Goal: Task Accomplishment & Management: Complete application form

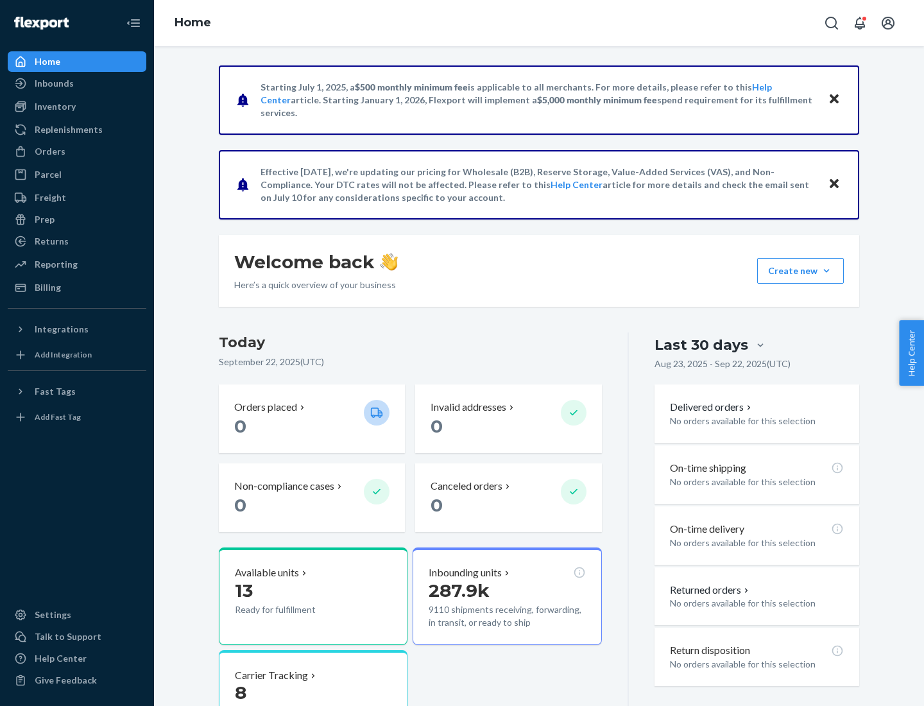
click at [827, 271] on button "Create new Create new inbound Create new order Create new product" at bounding box center [800, 271] width 87 height 26
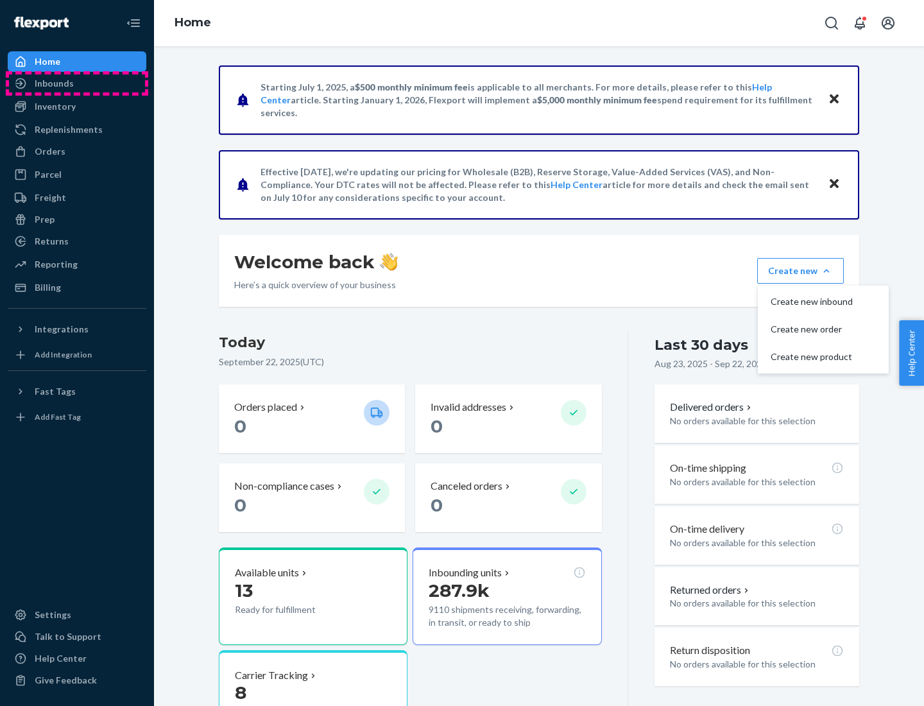
click at [77, 83] on div "Inbounds" at bounding box center [77, 83] width 136 height 18
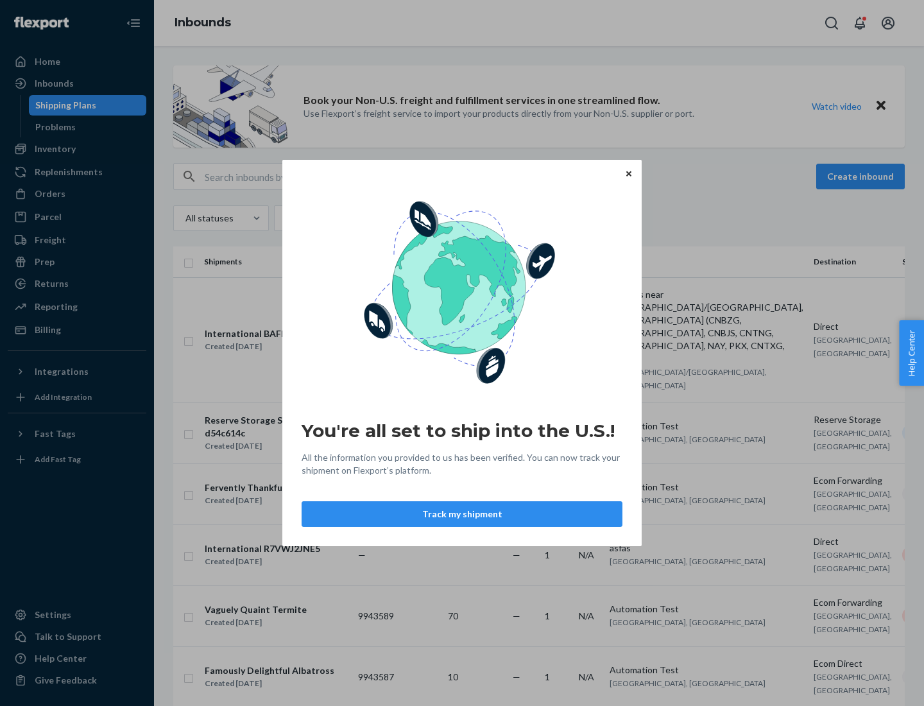
click at [462, 514] on button "Track my shipment" at bounding box center [462, 514] width 321 height 26
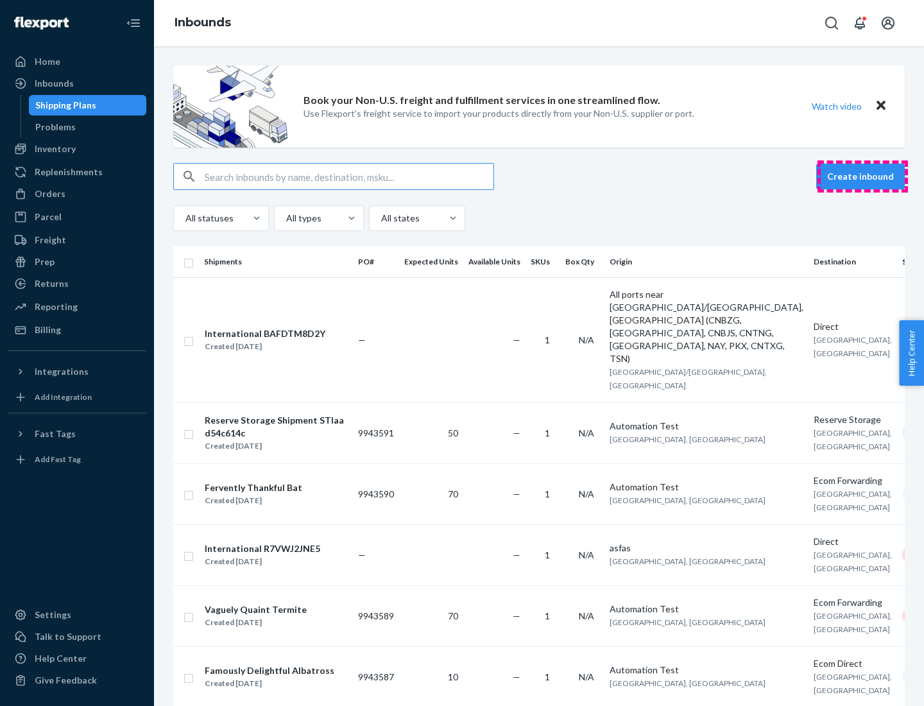
click at [863, 177] on button "Create inbound" at bounding box center [860, 177] width 89 height 26
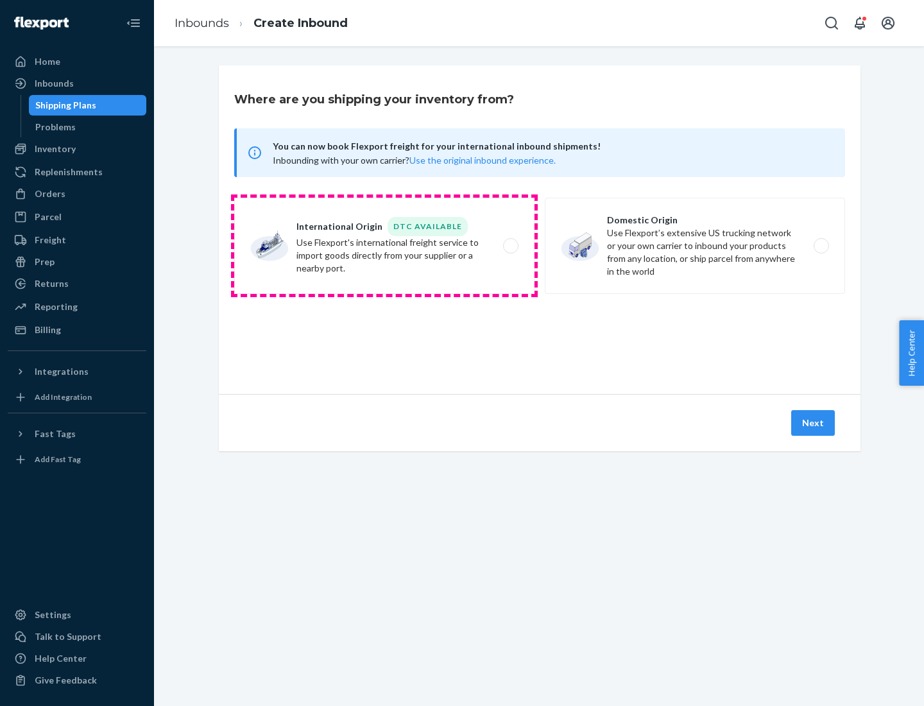
click at [384, 246] on label "International Origin DTC Available Use Flexport's international freight service…" at bounding box center [384, 246] width 300 height 96
click at [510, 246] on input "International Origin DTC Available Use Flexport's international freight service…" at bounding box center [514, 246] width 8 height 8
radio input "true"
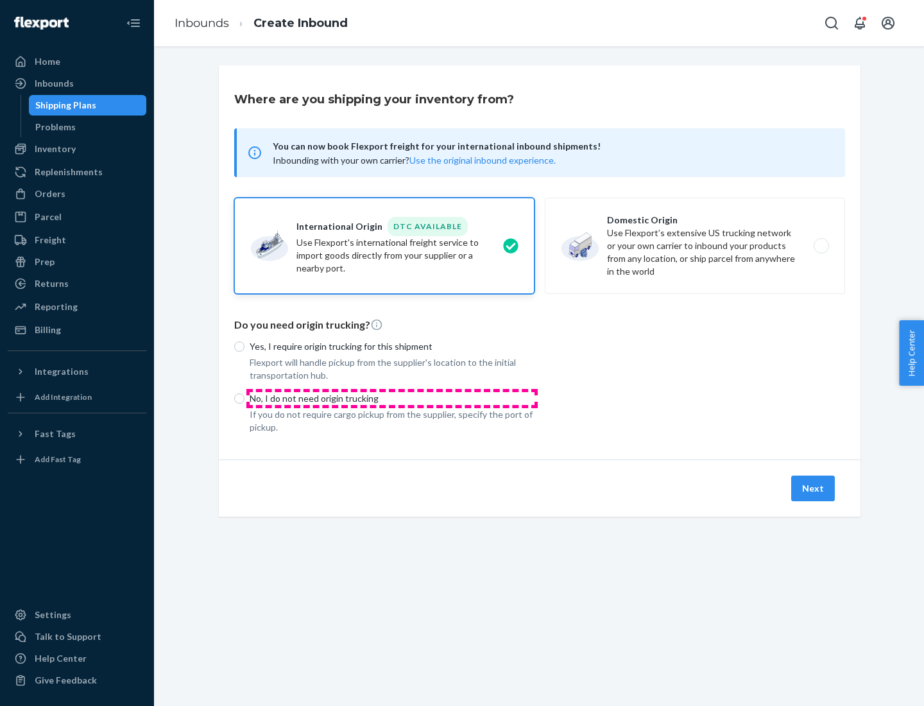
click at [392, 398] on p "No, I do not need origin trucking" at bounding box center [392, 398] width 285 height 13
click at [245, 398] on input "No, I do not need origin trucking" at bounding box center [239, 398] width 10 height 10
radio input "true"
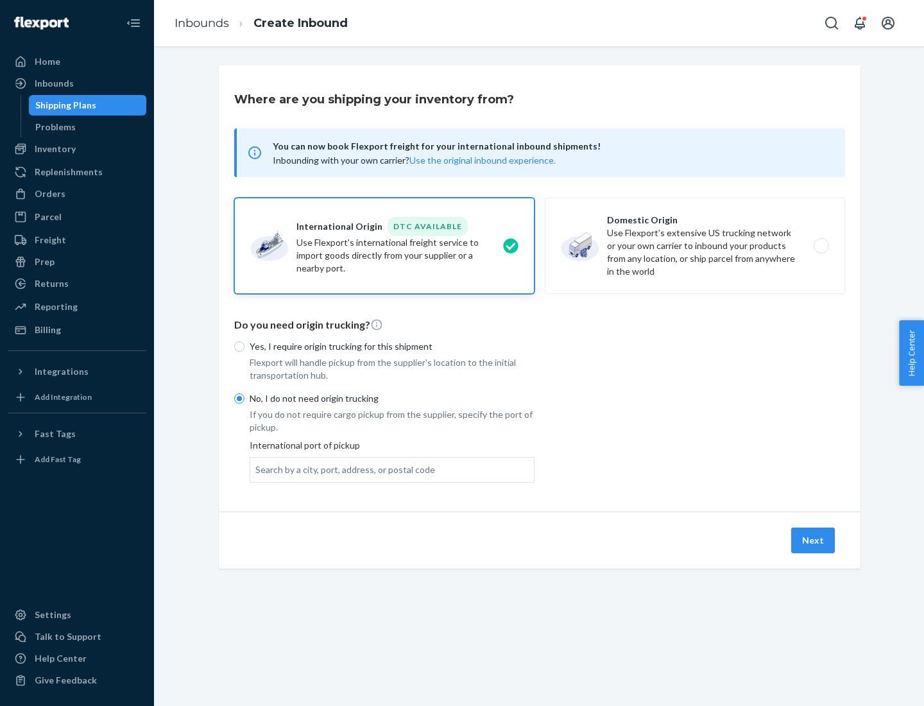
click at [342, 469] on div "Search by a city, port, address, or postal code" at bounding box center [345, 469] width 180 height 13
click at [257, 469] on input "Search by a city, port, address, or postal code" at bounding box center [255, 469] width 1 height 13
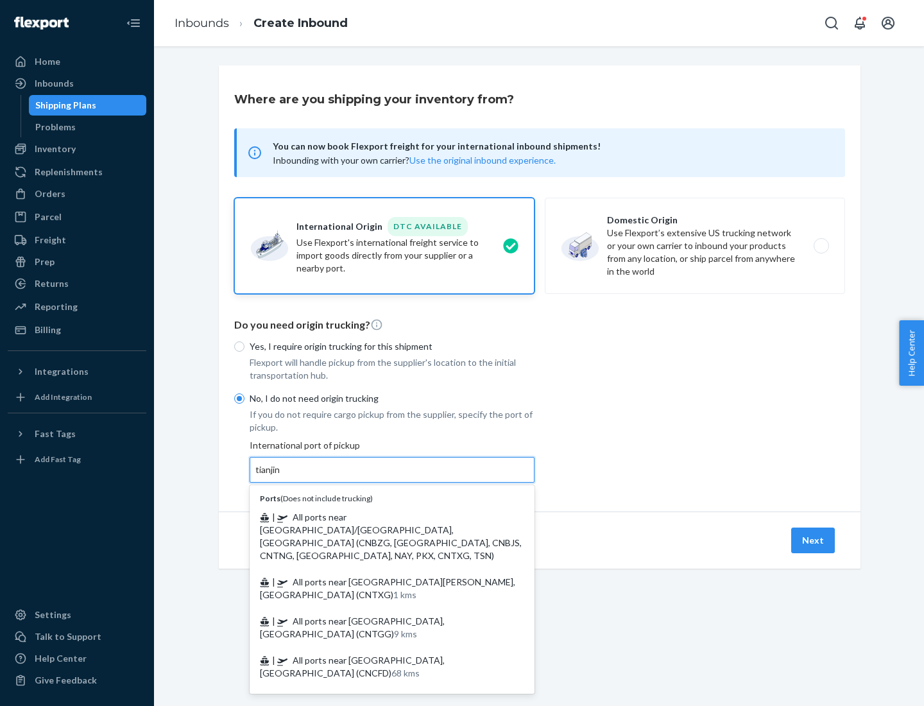
click at [379, 517] on span "| All ports near [GEOGRAPHIC_DATA]/[GEOGRAPHIC_DATA], [GEOGRAPHIC_DATA] (CNBZG,…" at bounding box center [391, 536] width 262 height 49
click at [282, 476] on input "tianjin" at bounding box center [268, 469] width 26 height 13
type input "All ports near [GEOGRAPHIC_DATA]/[GEOGRAPHIC_DATA], [GEOGRAPHIC_DATA] (CNBZG, […"
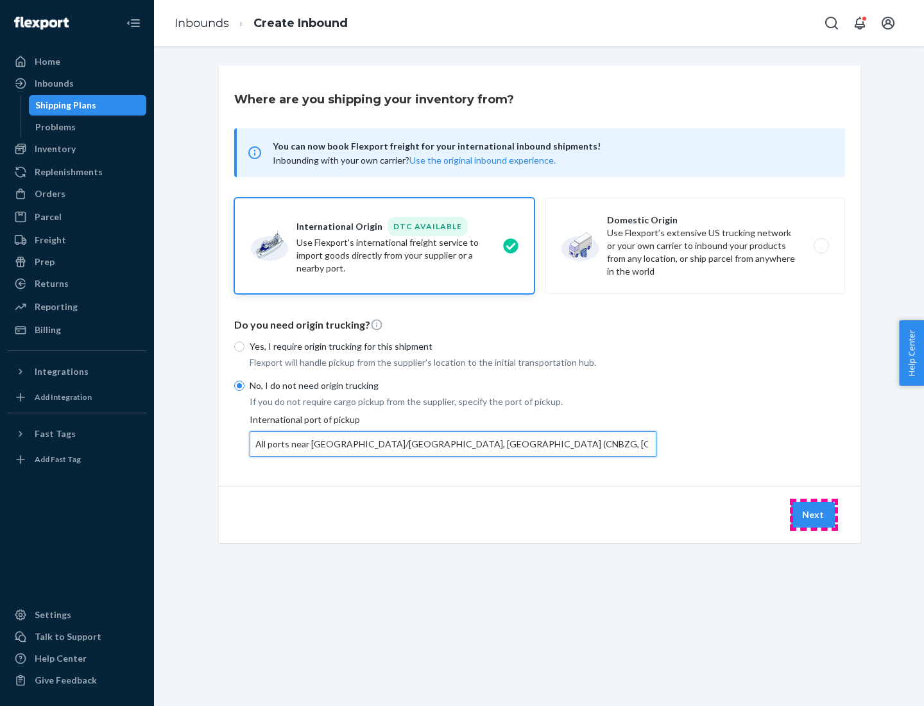
click at [814, 514] on button "Next" at bounding box center [813, 515] width 44 height 26
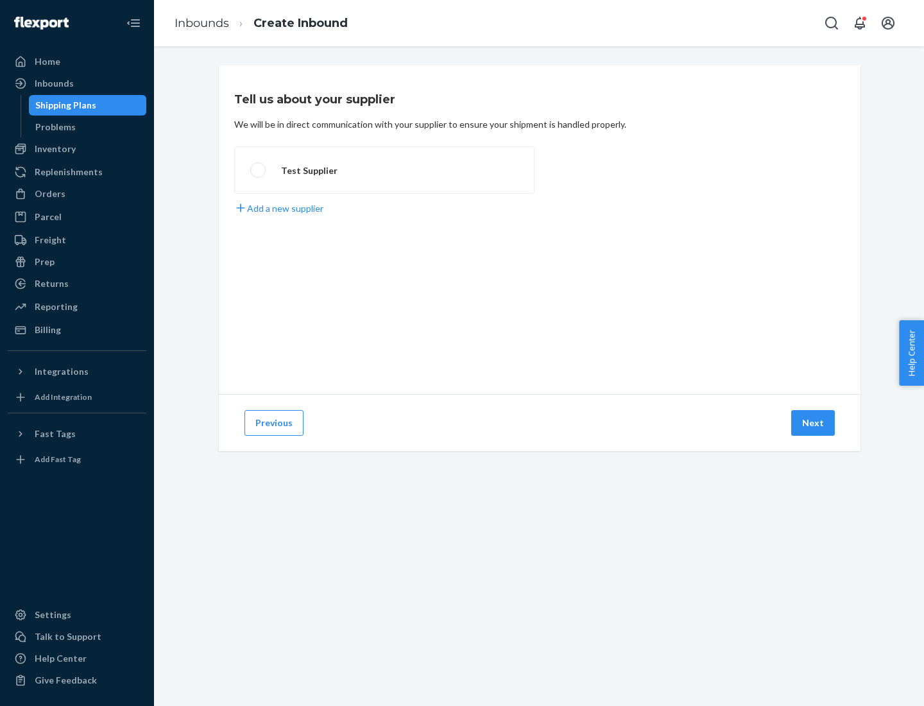
click at [384, 170] on label "Test Supplier" at bounding box center [384, 169] width 300 height 47
click at [259, 170] on input "Test Supplier" at bounding box center [254, 170] width 8 height 8
radio input "true"
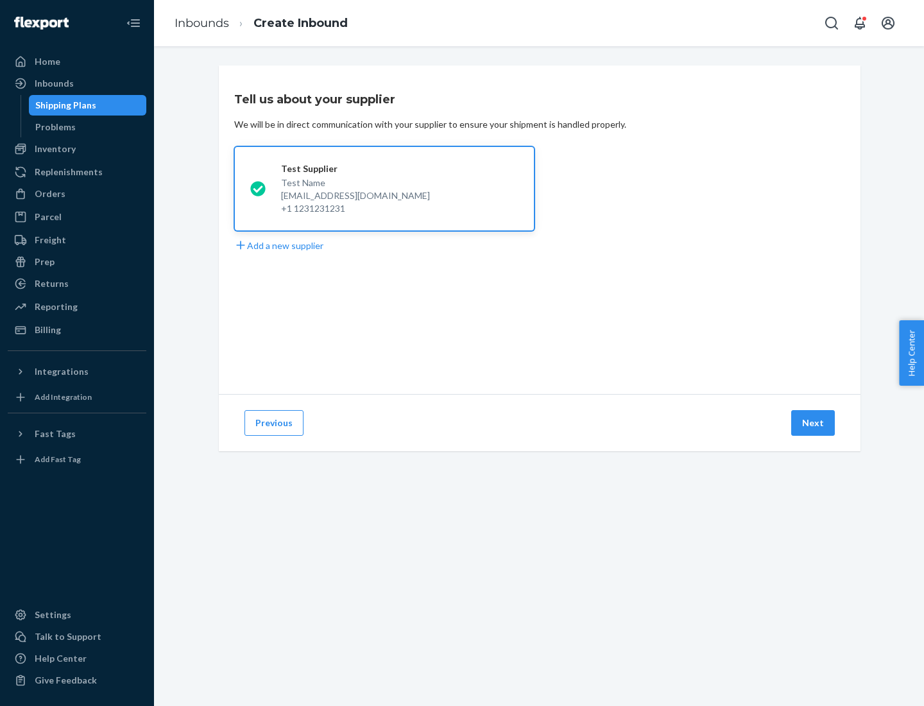
click at [814, 423] on button "Next" at bounding box center [813, 423] width 44 height 26
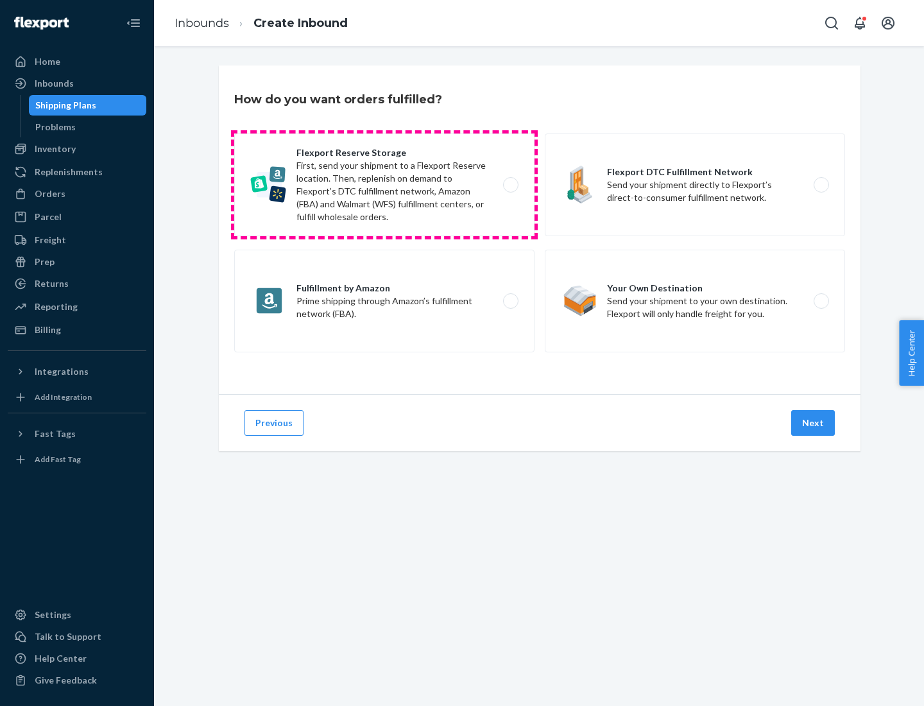
click at [384, 185] on label "Flexport Reserve Storage First, send your shipment to a Flexport Reserve locati…" at bounding box center [384, 185] width 300 height 103
click at [510, 185] on input "Flexport Reserve Storage First, send your shipment to a Flexport Reserve locati…" at bounding box center [514, 185] width 8 height 8
radio input "true"
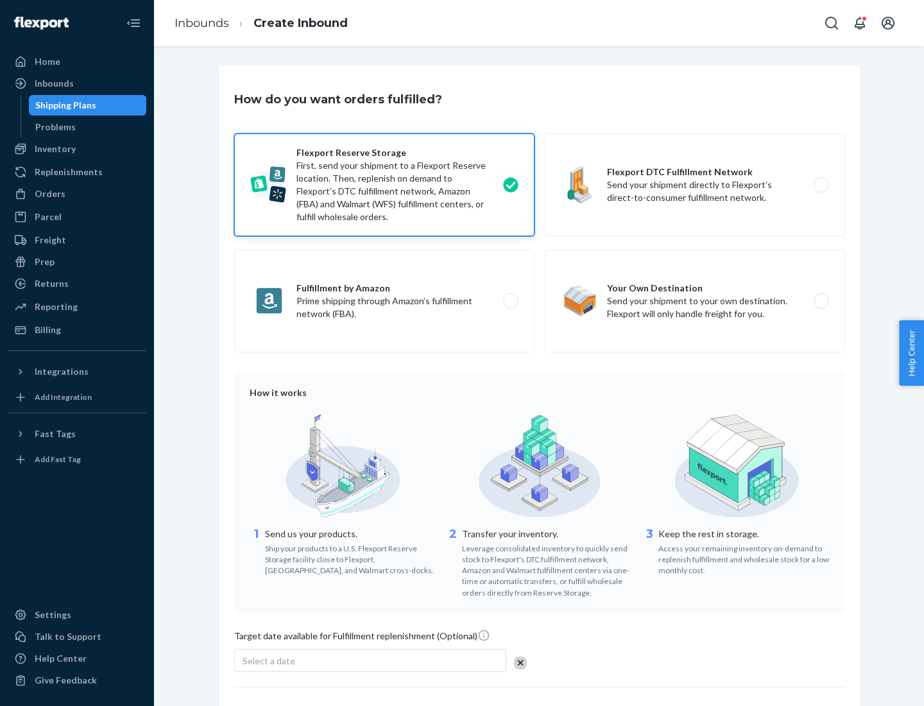
scroll to position [105, 0]
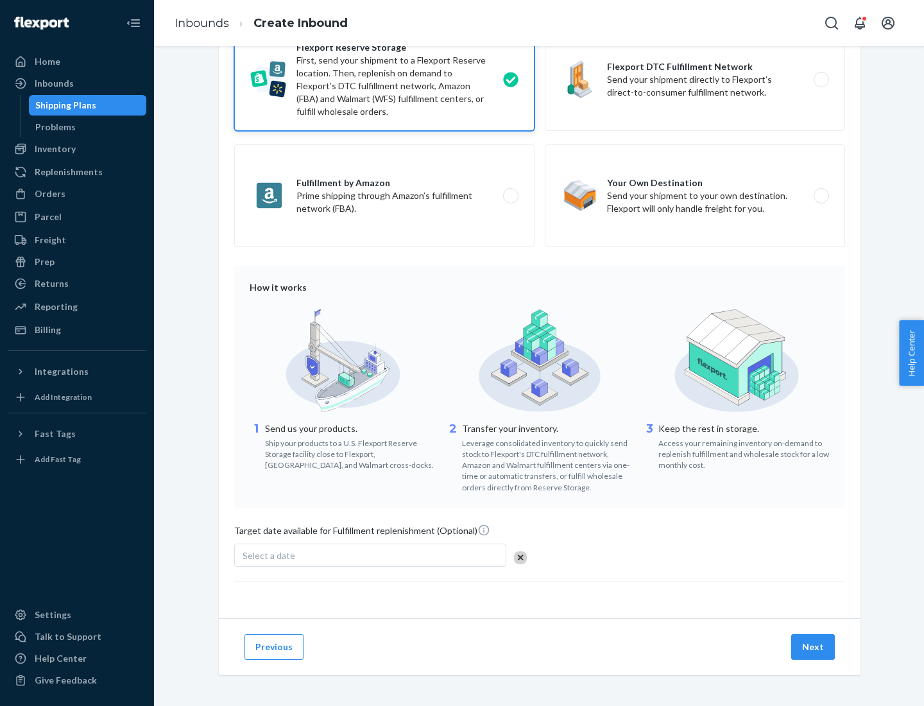
click at [814, 646] on button "Next" at bounding box center [813, 647] width 44 height 26
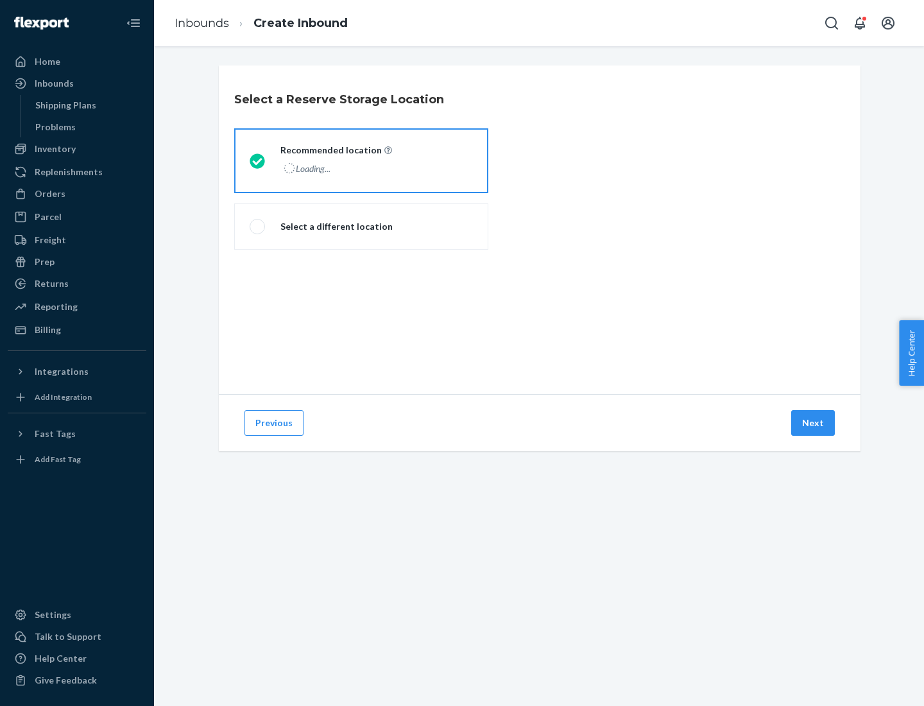
click at [361, 160] on div "Loading..." at bounding box center [335, 168] width 109 height 19
click at [258, 160] on input "Recommended location Loading..." at bounding box center [254, 161] width 8 height 8
click at [814, 423] on button "Next" at bounding box center [813, 423] width 44 height 26
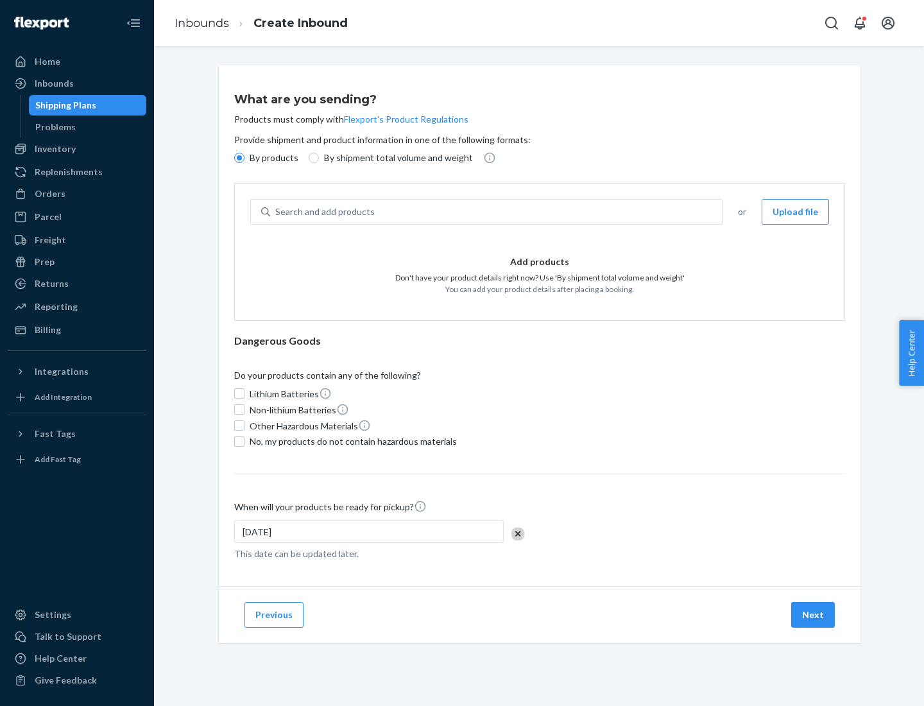
click at [497, 212] on div "Search and add products" at bounding box center [496, 211] width 452 height 23
click at [277, 212] on input "Search and add products" at bounding box center [275, 211] width 1 height 13
click at [312, 158] on input "By shipment total volume and weight" at bounding box center [314, 158] width 10 height 10
radio input "true"
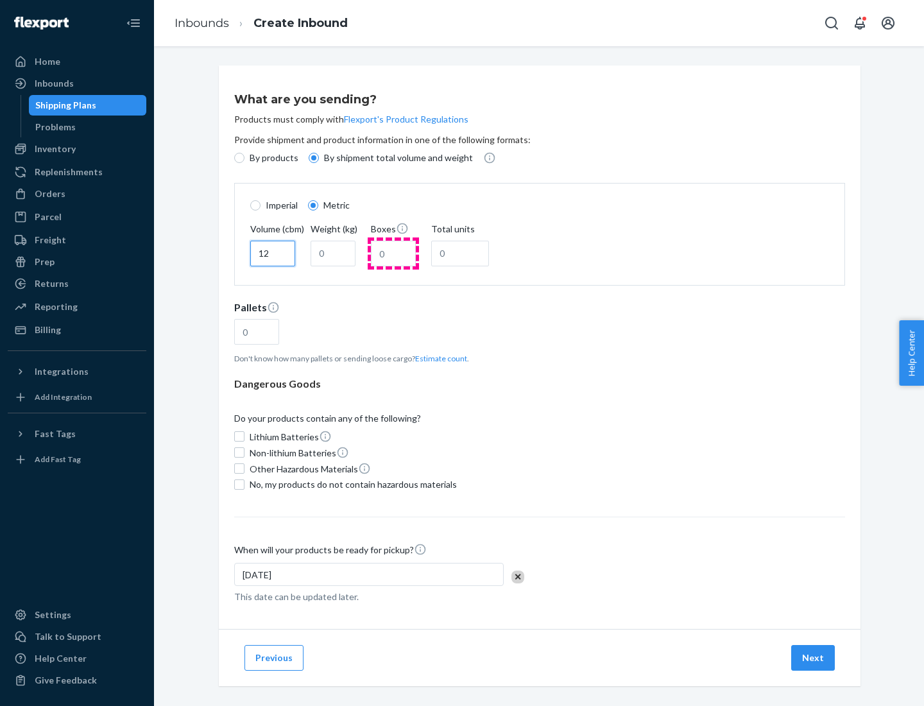
type input "12"
type input "22"
type input "222"
type input "121"
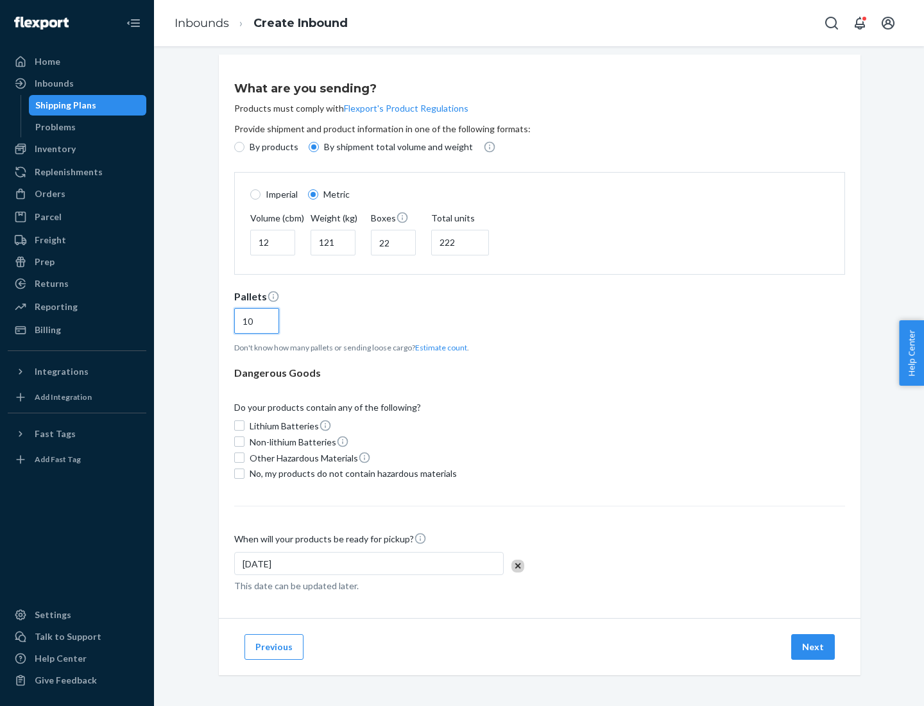
type input "10"
click at [351, 473] on span "No, my products do not contain hazardous materials" at bounding box center [353, 473] width 207 height 13
click at [245, 473] on input "No, my products do not contain hazardous materials" at bounding box center [239, 474] width 10 height 10
checkbox input "true"
click at [814, 646] on button "Next" at bounding box center [813, 647] width 44 height 26
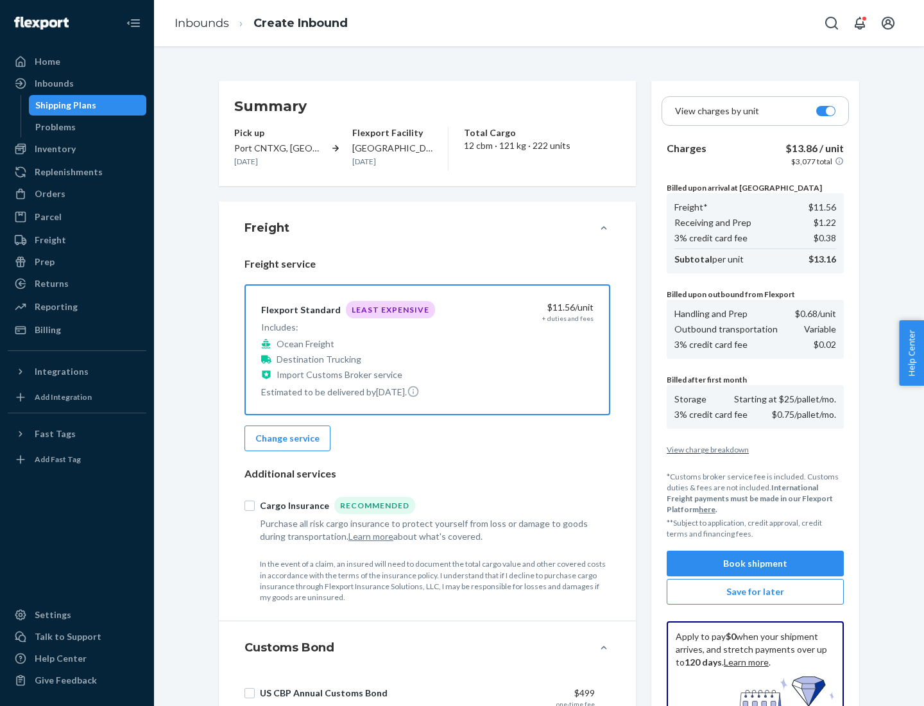
scroll to position [187, 0]
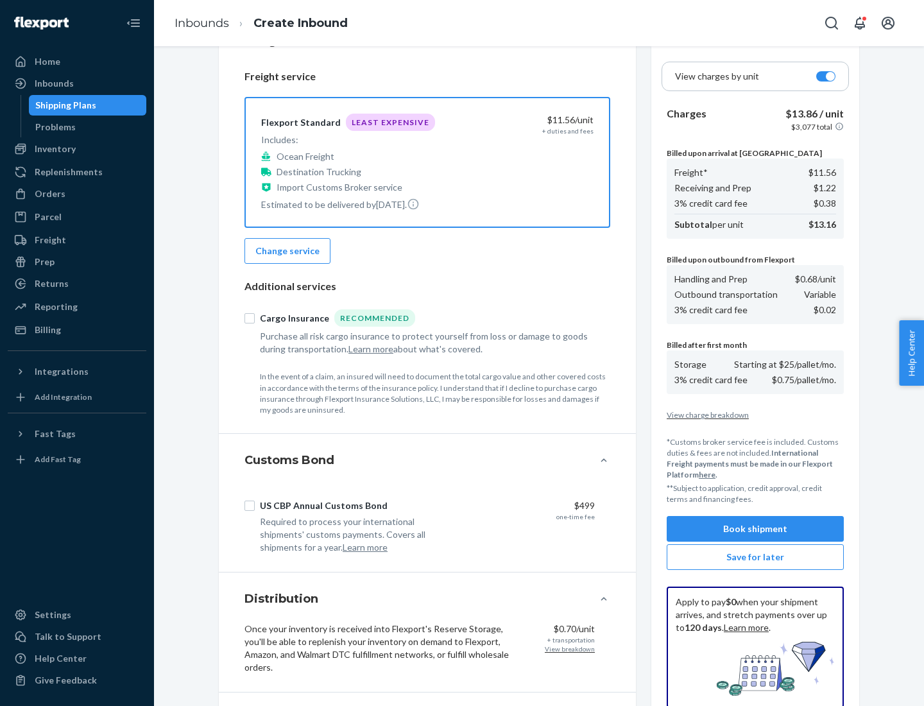
click at [755, 529] on button "Book shipment" at bounding box center [755, 529] width 177 height 26
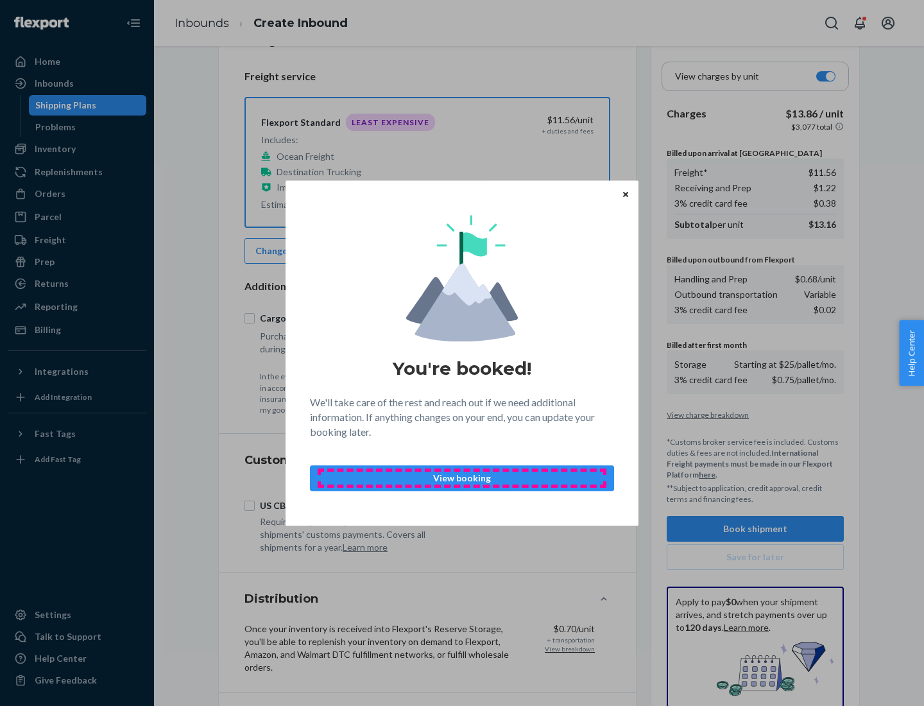
click at [462, 478] on p "View booking" at bounding box center [462, 478] width 282 height 13
